Goal: Task Accomplishment & Management: Manage account settings

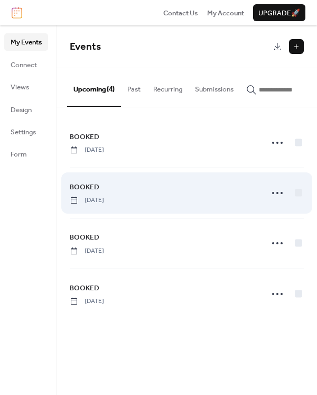
click at [89, 193] on span "BOOKED" at bounding box center [85, 187] width 30 height 11
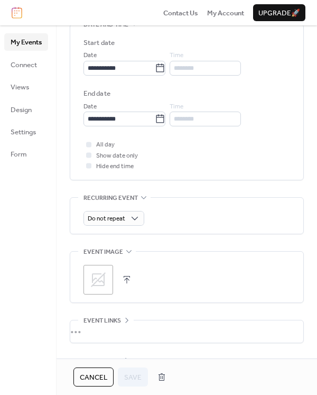
scroll to position [334, 0]
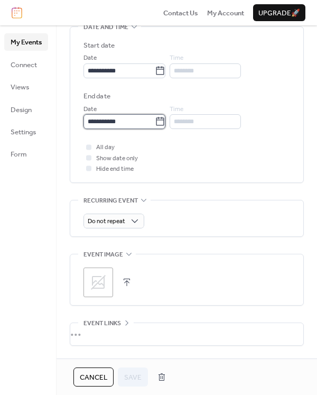
click at [120, 121] on input "**********" at bounding box center [119, 121] width 71 height 15
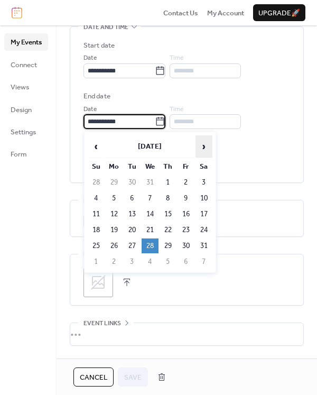
click at [205, 145] on span "›" at bounding box center [204, 146] width 16 height 21
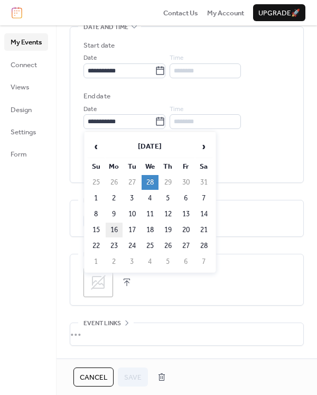
click at [115, 228] on td "16" at bounding box center [114, 230] width 17 height 15
type input "**********"
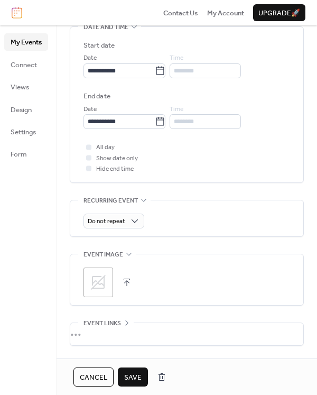
click at [134, 378] on span "Save" at bounding box center [132, 377] width 17 height 11
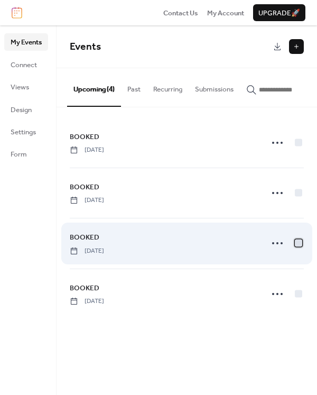
click at [298, 244] on div at bounding box center [298, 243] width 7 height 7
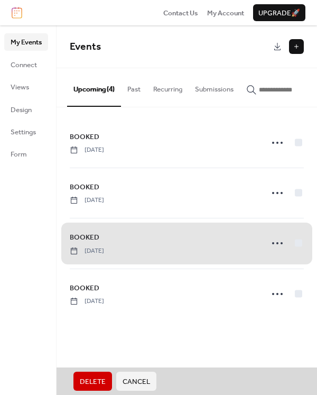
click at [96, 379] on span "Delete" at bounding box center [93, 382] width 26 height 11
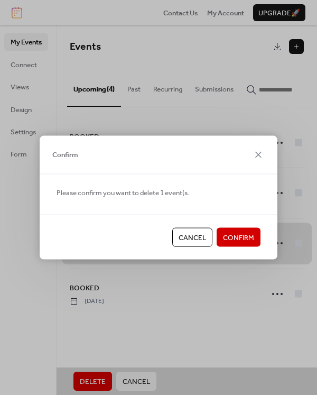
click at [192, 238] on span "Cancel" at bounding box center [193, 238] width 28 height 11
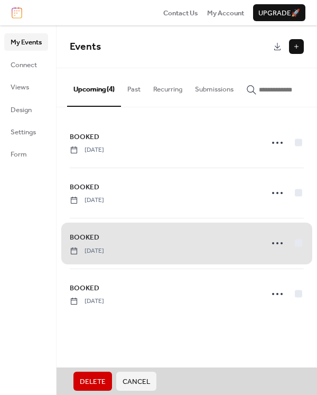
click at [120, 246] on div "BOOKED Saturday, February 7, 2026" at bounding box center [187, 243] width 234 height 50
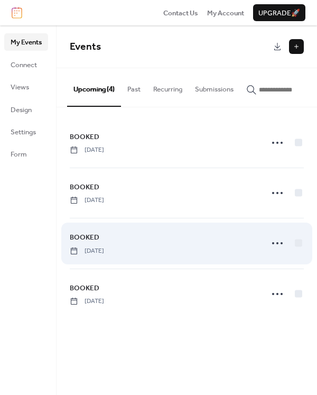
click at [79, 242] on span "BOOKED" at bounding box center [85, 237] width 30 height 11
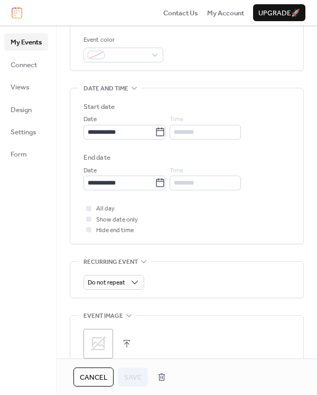
scroll to position [263, 0]
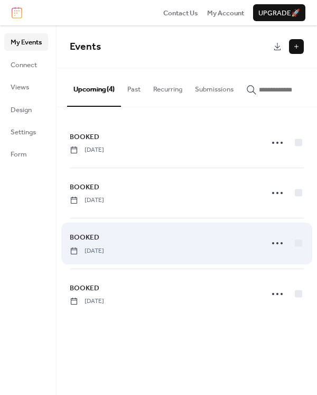
click at [78, 240] on span "BOOKED" at bounding box center [85, 237] width 30 height 11
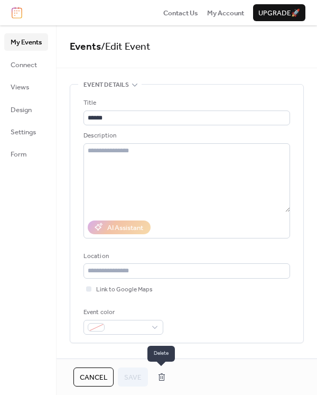
click at [161, 375] on button "button" at bounding box center [161, 377] width 19 height 17
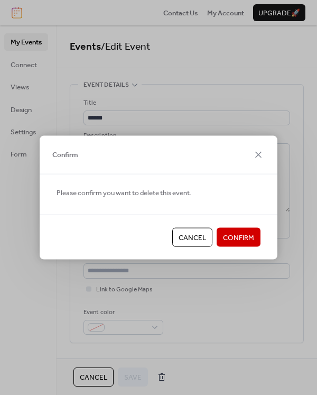
click at [253, 235] on span "Confirm" at bounding box center [238, 238] width 31 height 11
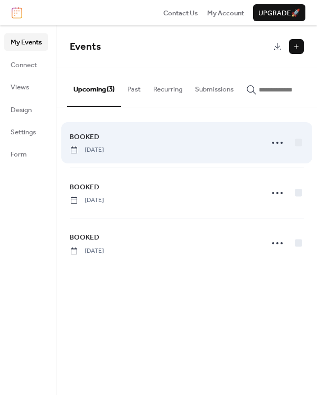
click at [84, 134] on span "BOOKED" at bounding box center [85, 137] width 30 height 11
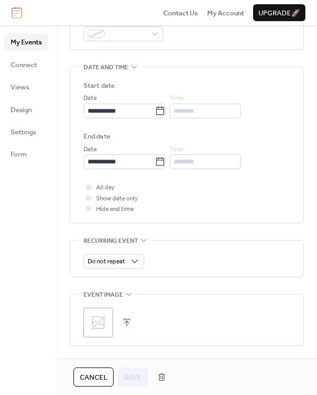
scroll to position [292, 0]
